Goal: Browse casually

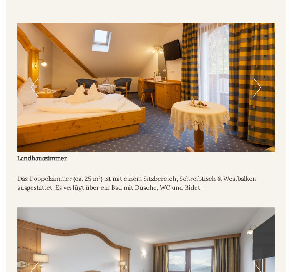
scroll to position [737, 0]
click at [261, 87] on button "Next" at bounding box center [258, 87] width 8 height 19
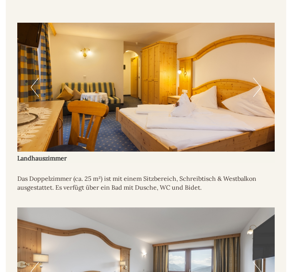
click at [261, 83] on button "Next" at bounding box center [258, 87] width 8 height 19
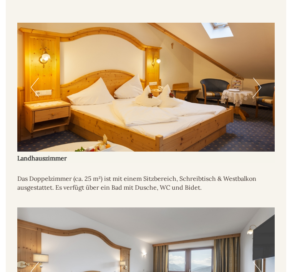
click at [265, 76] on img at bounding box center [146, 87] width 258 height 129
click at [258, 82] on button "Next" at bounding box center [258, 87] width 8 height 19
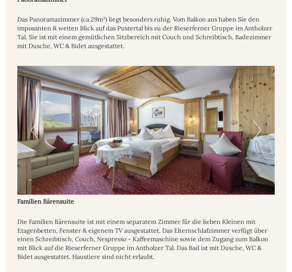
scroll to position [1082, 0]
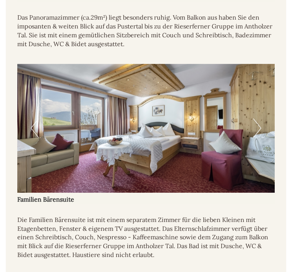
click at [259, 122] on button "Next" at bounding box center [258, 128] width 8 height 19
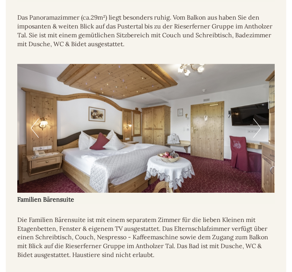
click at [261, 122] on button "Next" at bounding box center [258, 128] width 8 height 19
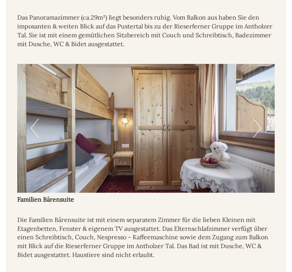
click at [263, 124] on img at bounding box center [146, 128] width 258 height 129
click at [261, 124] on button "Next" at bounding box center [258, 128] width 8 height 19
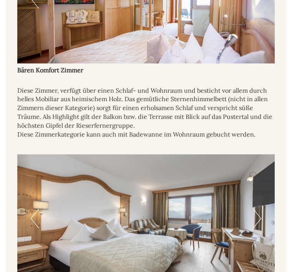
scroll to position [1946, 0]
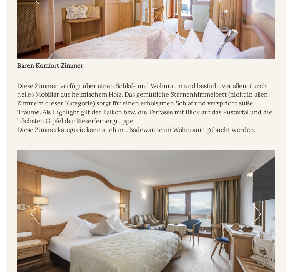
click at [259, 204] on button "Next" at bounding box center [258, 213] width 8 height 19
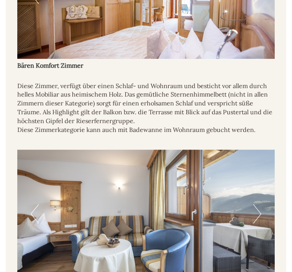
click at [259, 204] on button "Next" at bounding box center [258, 213] width 8 height 19
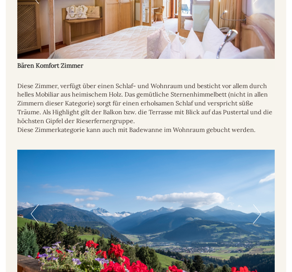
click at [259, 204] on button "Next" at bounding box center [258, 213] width 8 height 19
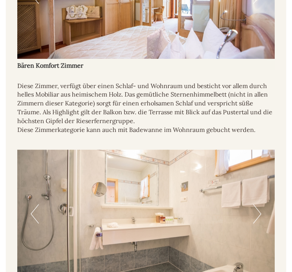
click at [260, 204] on button "Next" at bounding box center [258, 213] width 8 height 19
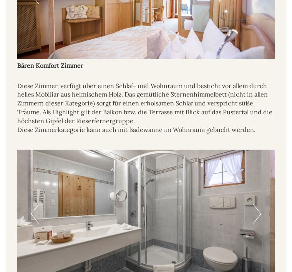
click at [257, 204] on button "Next" at bounding box center [258, 213] width 8 height 19
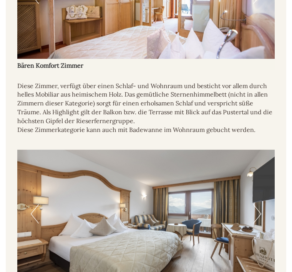
click at [258, 204] on button "Next" at bounding box center [258, 213] width 8 height 19
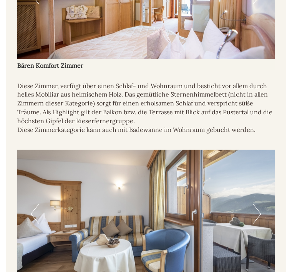
click at [260, 204] on button "Next" at bounding box center [258, 213] width 8 height 19
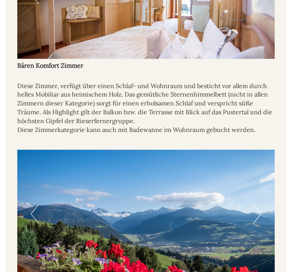
click at [42, 185] on img at bounding box center [146, 214] width 258 height 129
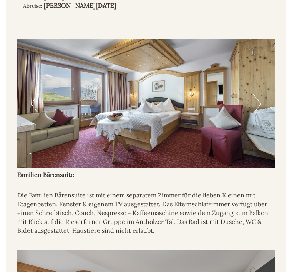
scroll to position [2828, 0]
click at [257, 94] on button "Next" at bounding box center [258, 103] width 8 height 19
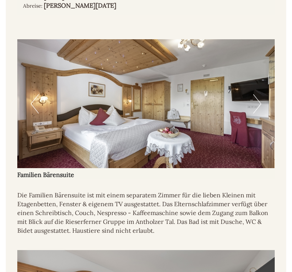
click at [256, 94] on button "Next" at bounding box center [258, 103] width 8 height 19
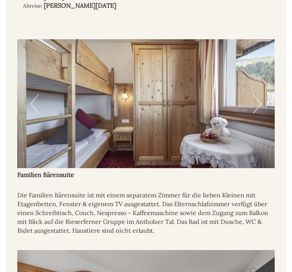
click at [264, 67] on img at bounding box center [146, 103] width 258 height 129
click at [258, 94] on button "Next" at bounding box center [258, 103] width 8 height 19
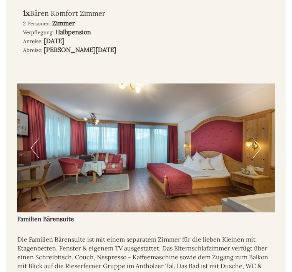
scroll to position [2782, 0]
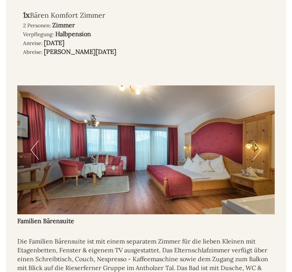
click at [260, 140] on button "Next" at bounding box center [258, 149] width 8 height 19
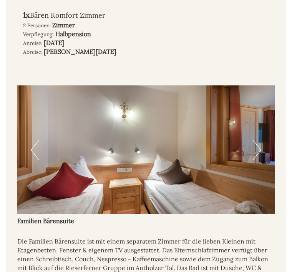
click at [261, 140] on button "Next" at bounding box center [258, 149] width 8 height 19
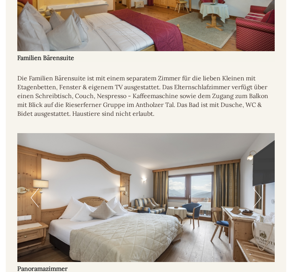
click at [261, 189] on button "Next" at bounding box center [258, 198] width 8 height 19
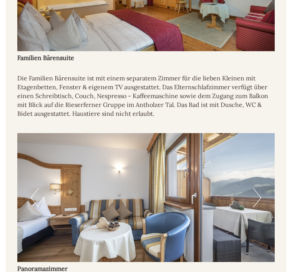
click at [262, 159] on img at bounding box center [146, 197] width 258 height 129
click at [257, 188] on button "Next" at bounding box center [258, 197] width 8 height 19
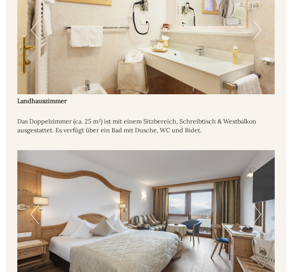
scroll to position [794, 0]
click at [257, 207] on button "Next" at bounding box center [258, 214] width 8 height 19
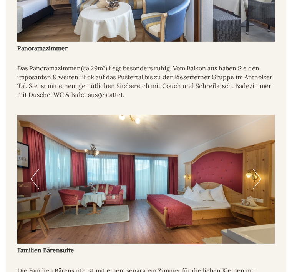
scroll to position [1032, 0]
click at [262, 172] on img at bounding box center [146, 179] width 258 height 129
click at [261, 169] on button "Next" at bounding box center [258, 178] width 8 height 19
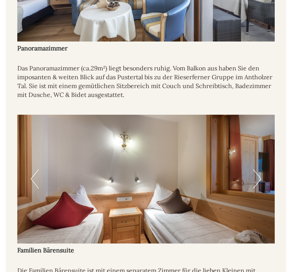
click at [260, 169] on button "Next" at bounding box center [258, 178] width 8 height 19
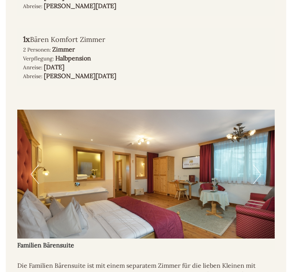
scroll to position [2769, 0]
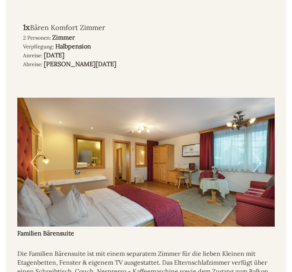
click at [260, 153] on button "Next" at bounding box center [258, 162] width 8 height 19
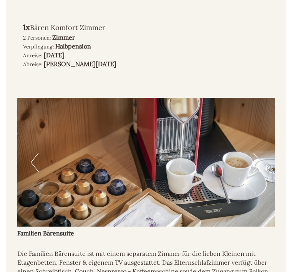
click at [257, 153] on button "Next" at bounding box center [258, 162] width 8 height 19
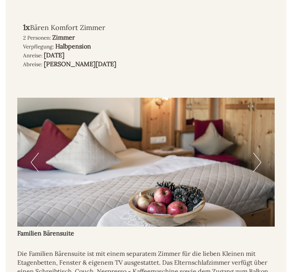
click at [257, 153] on button "Next" at bounding box center [258, 162] width 8 height 19
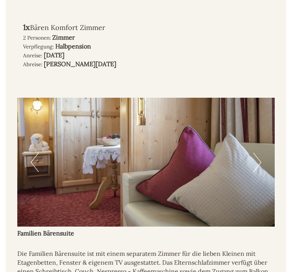
click at [259, 153] on button "Next" at bounding box center [258, 162] width 8 height 19
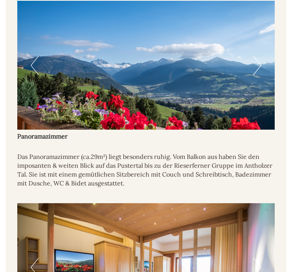
scroll to position [3077, 0]
